Goal: Information Seeking & Learning: Learn about a topic

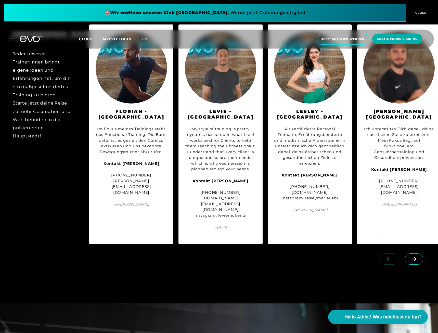
scroll to position [779, 0]
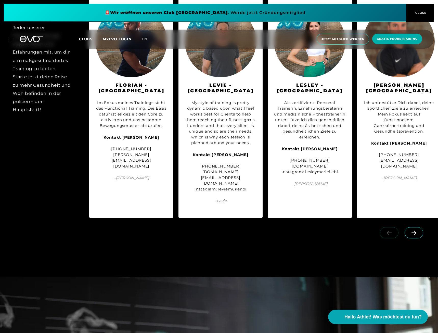
click at [417, 238] on span at bounding box center [413, 232] width 19 height 11
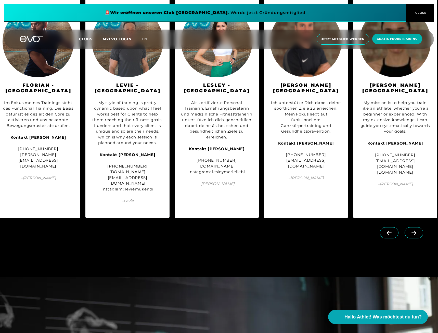
click at [417, 238] on span at bounding box center [413, 232] width 19 height 11
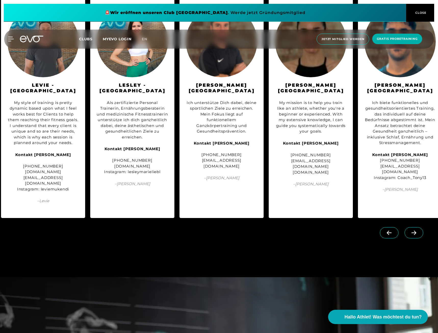
click at [417, 238] on span at bounding box center [413, 232] width 19 height 11
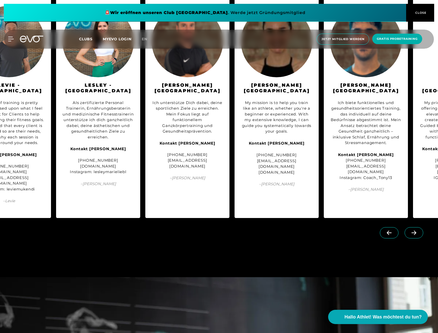
click at [417, 238] on span at bounding box center [413, 232] width 19 height 11
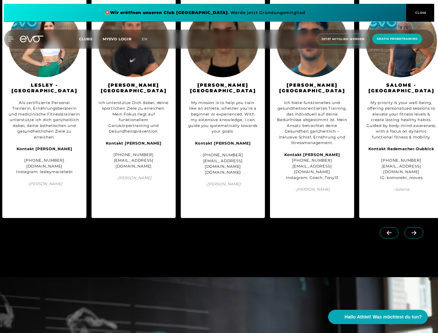
click at [417, 238] on span at bounding box center [413, 232] width 19 height 11
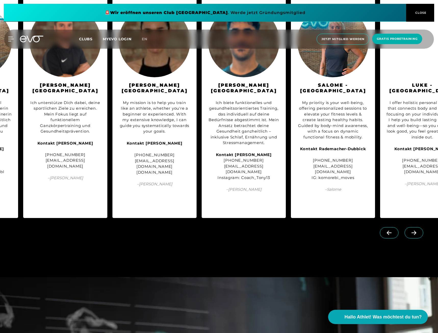
click at [417, 238] on span at bounding box center [413, 232] width 19 height 11
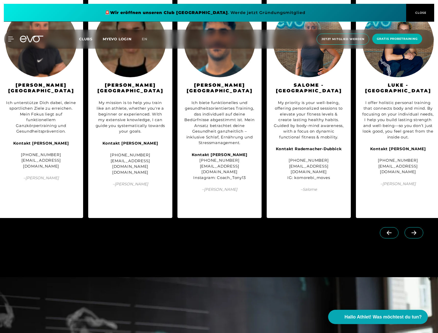
click at [417, 238] on span at bounding box center [413, 232] width 19 height 11
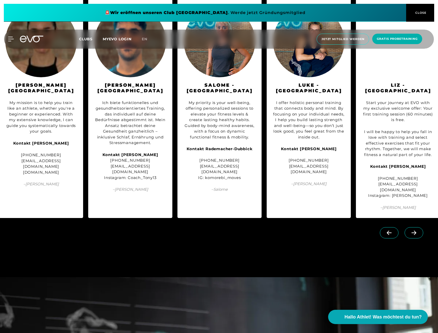
click at [417, 238] on span at bounding box center [413, 232] width 19 height 11
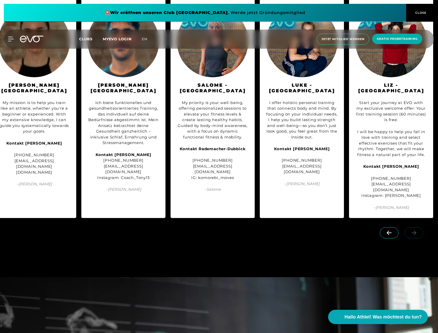
scroll to position [0, 454]
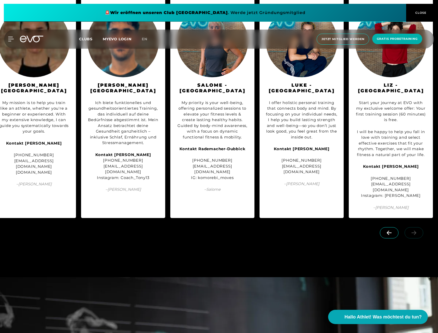
click at [417, 251] on div at bounding box center [402, 237] width 71 height 29
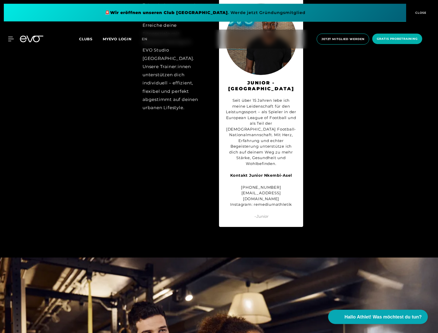
scroll to position [2494, 0]
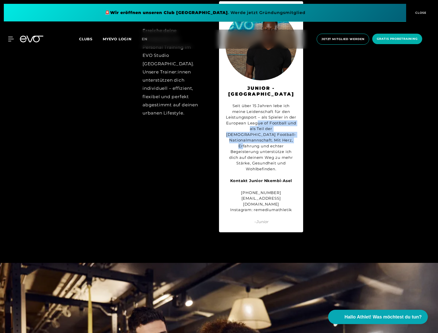
drag, startPoint x: 258, startPoint y: 187, endPoint x: 262, endPoint y: 201, distance: 14.0
click at [262, 172] on div "Seit über 15 Jahren lebe ich meine Leidenschaft für den Leistungssport – als Sp…" at bounding box center [260, 137] width 71 height 69
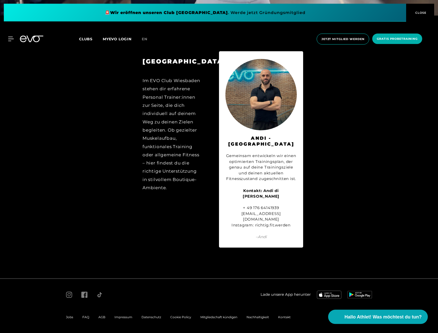
scroll to position [3066, 0]
